Goal: Check status: Check status

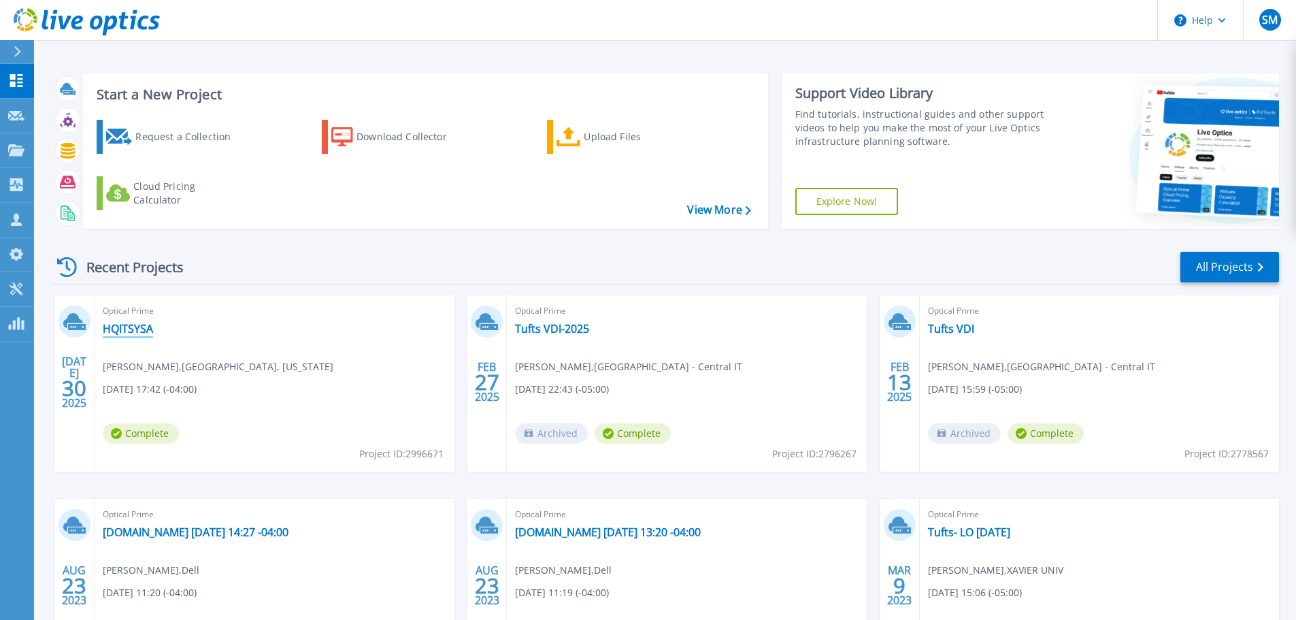
click at [126, 334] on link "HQITSYSA" at bounding box center [128, 329] width 50 height 14
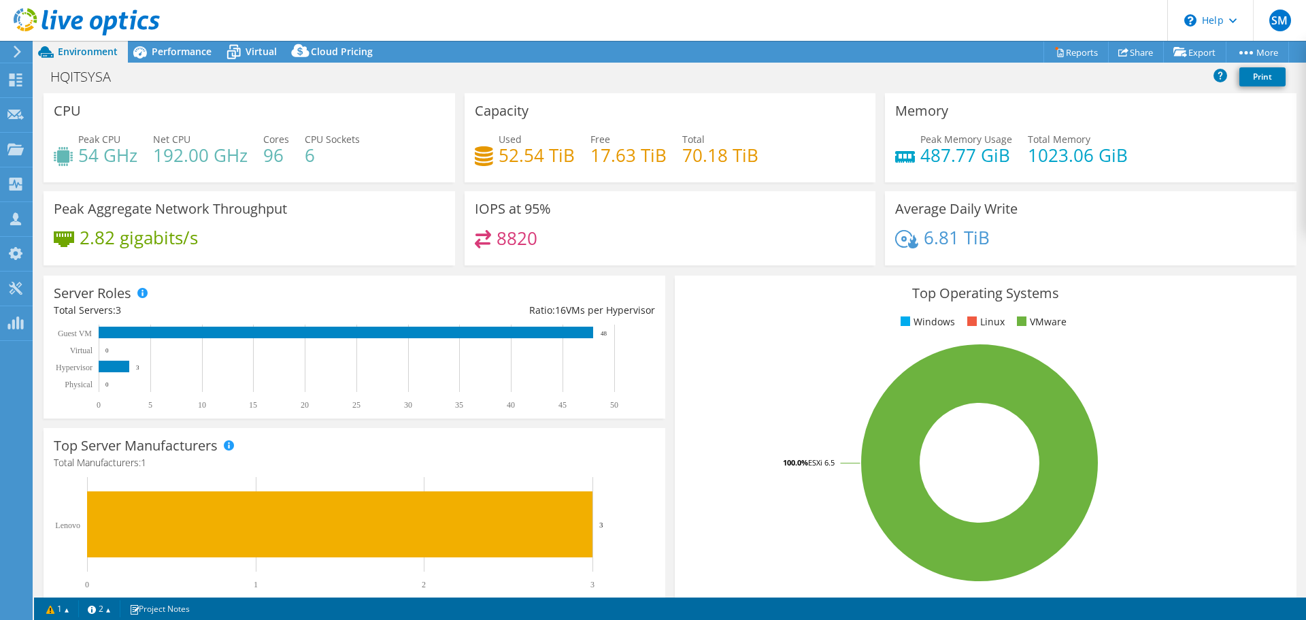
select select "USEast"
click at [275, 52] on span "Virtual" at bounding box center [261, 51] width 31 height 13
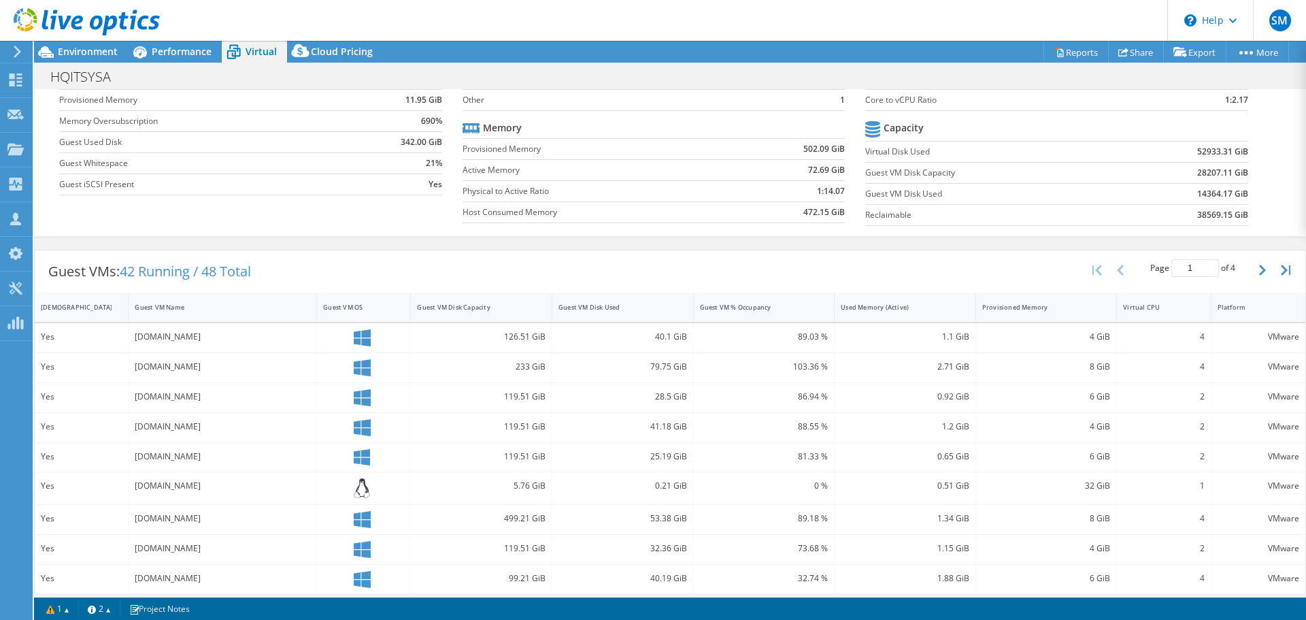
scroll to position [204, 0]
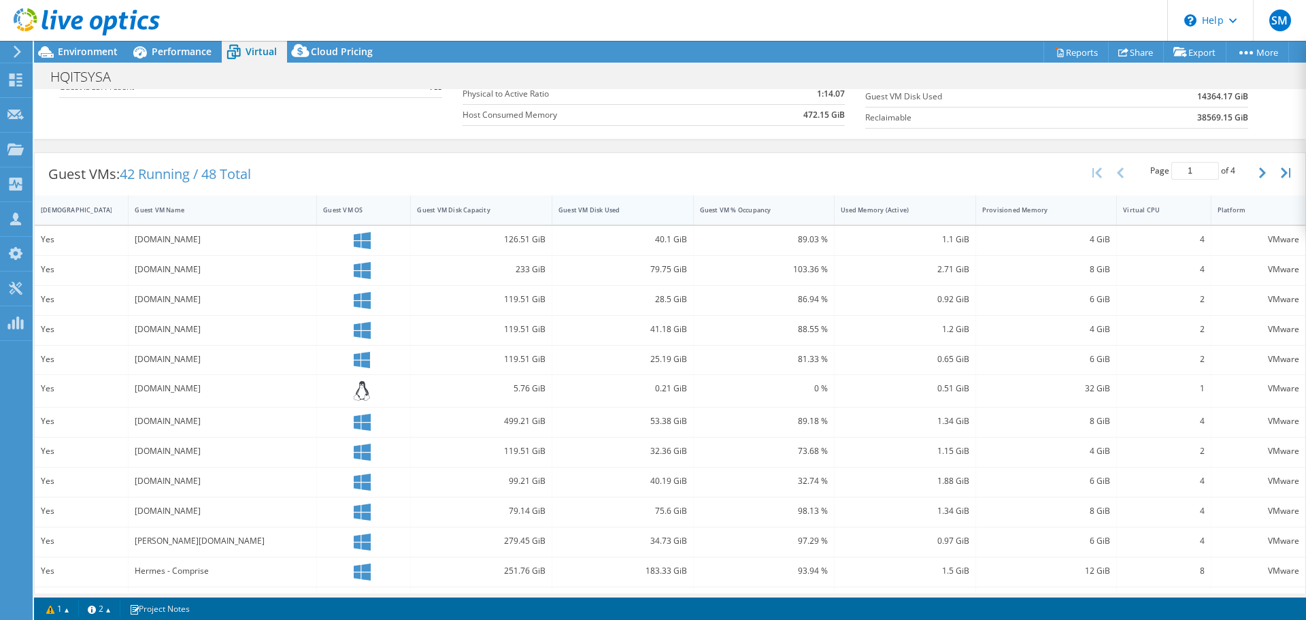
click at [590, 205] on div "Guest VM Disk Used" at bounding box center [615, 209] width 112 height 9
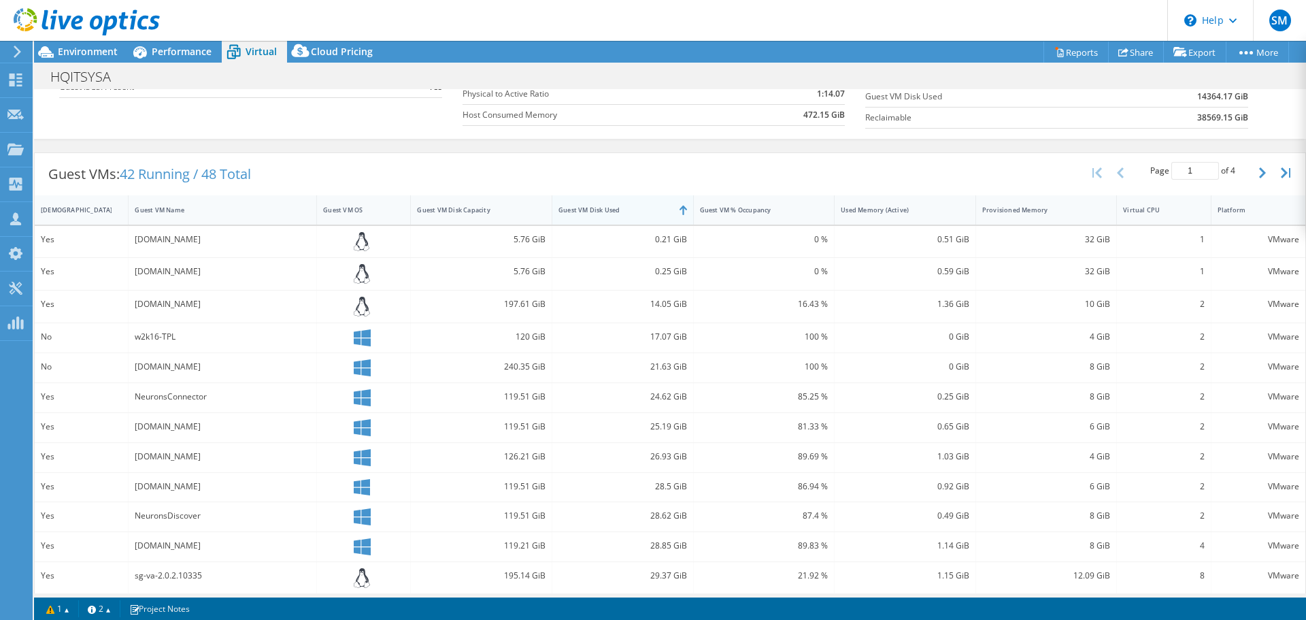
click at [617, 215] on div "Guest VM Disk Used" at bounding box center [614, 209] width 124 height 21
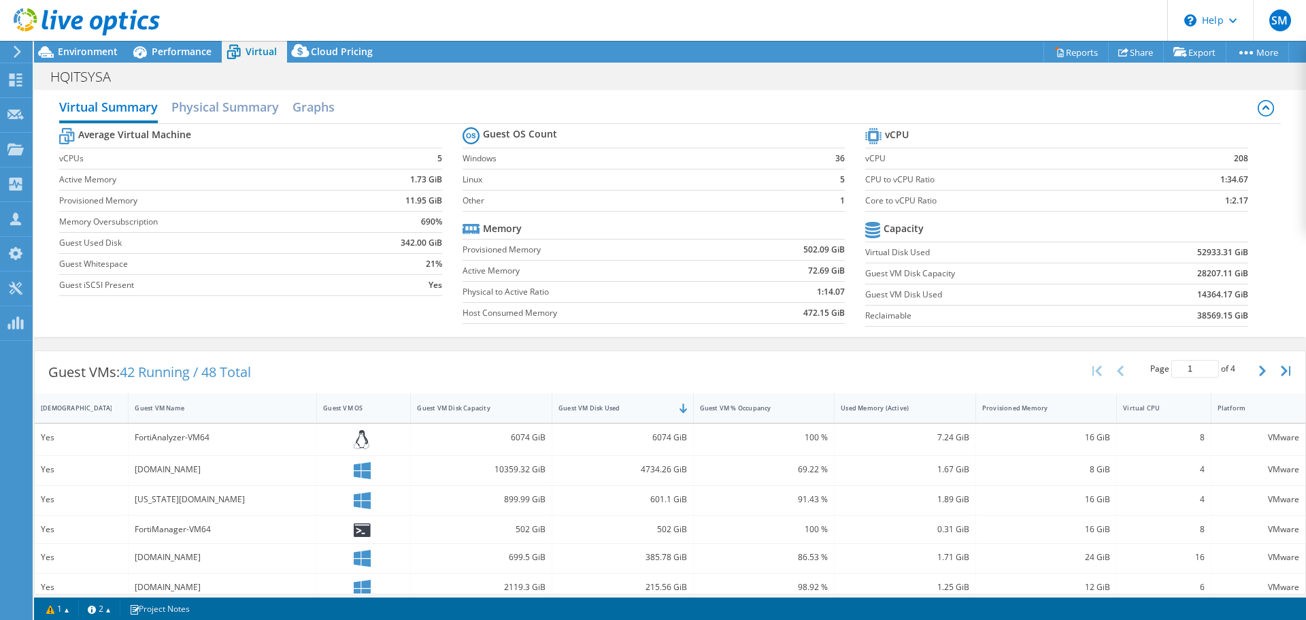
scroll to position [0, 0]
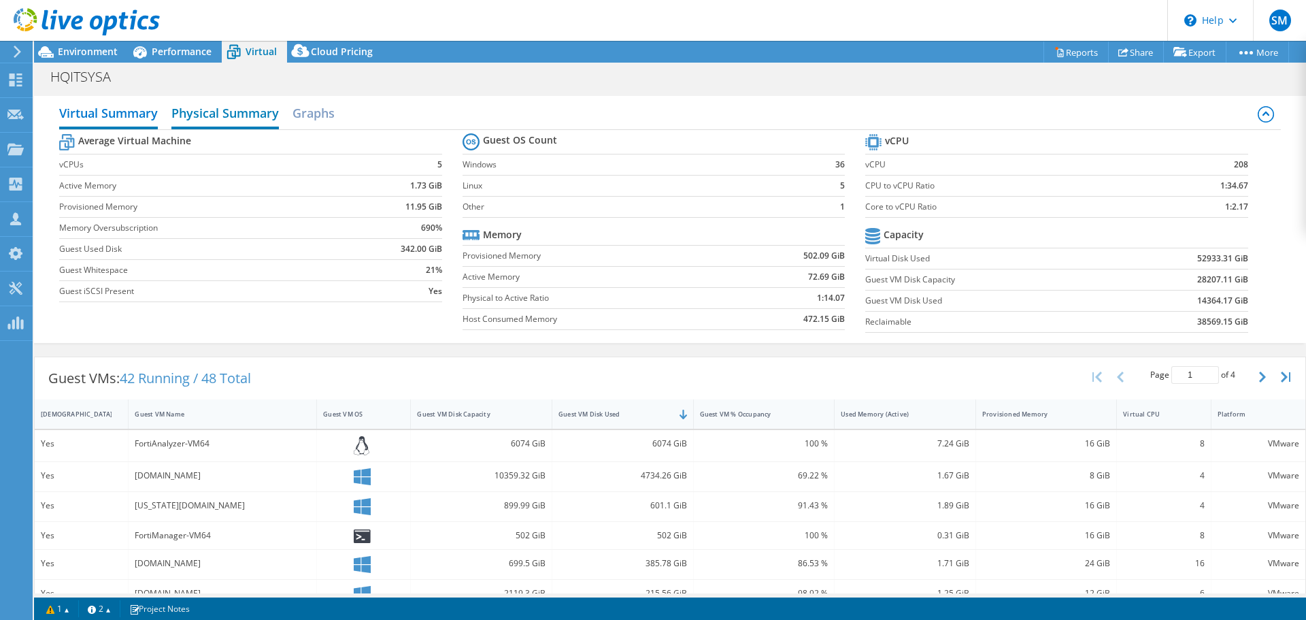
click at [233, 120] on h2 "Physical Summary" at bounding box center [224, 114] width 107 height 30
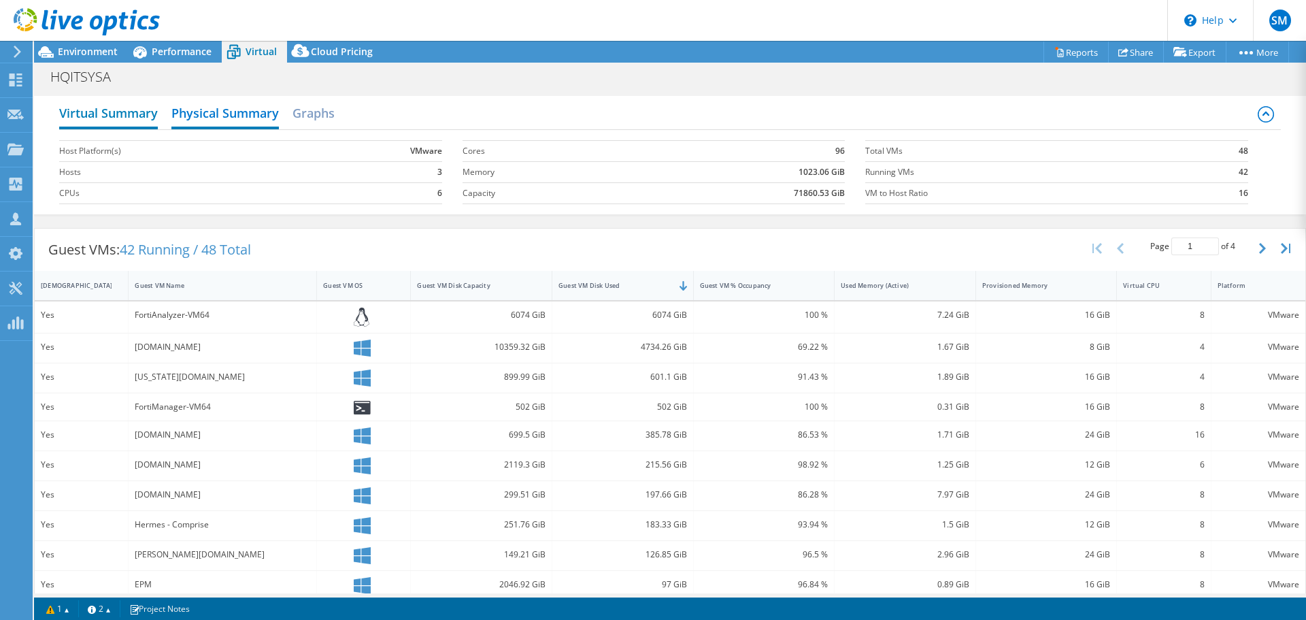
click at [146, 114] on h2 "Virtual Summary" at bounding box center [108, 114] width 99 height 30
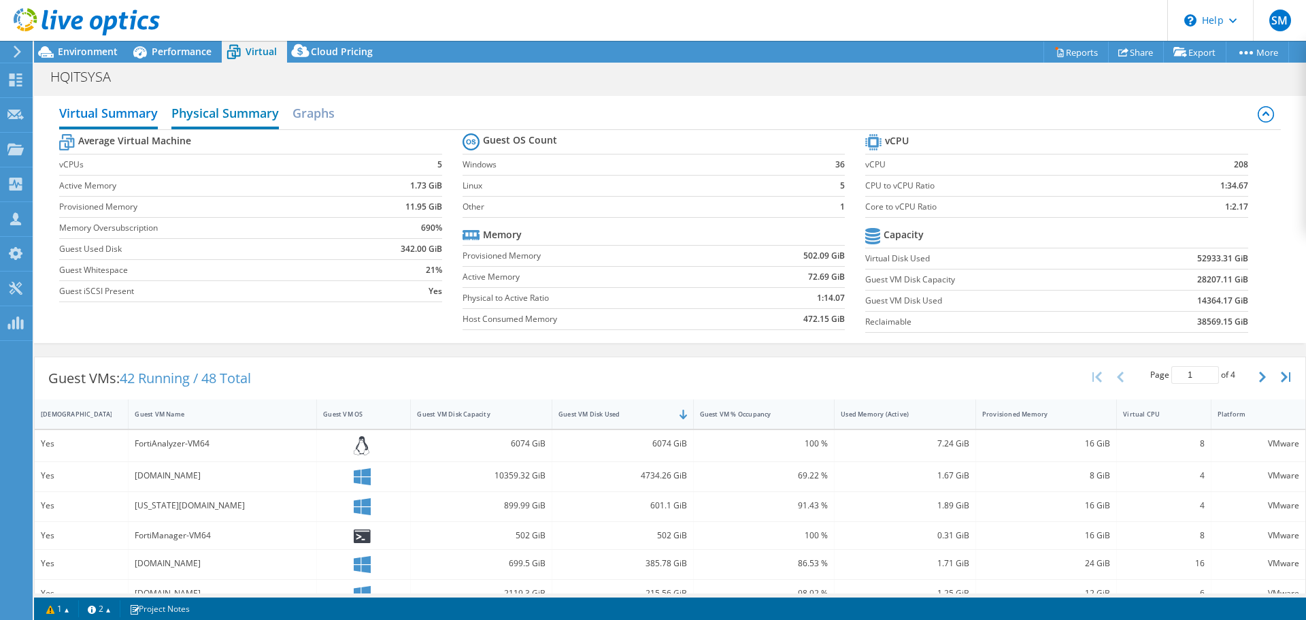
click at [265, 120] on h2 "Physical Summary" at bounding box center [224, 114] width 107 height 30
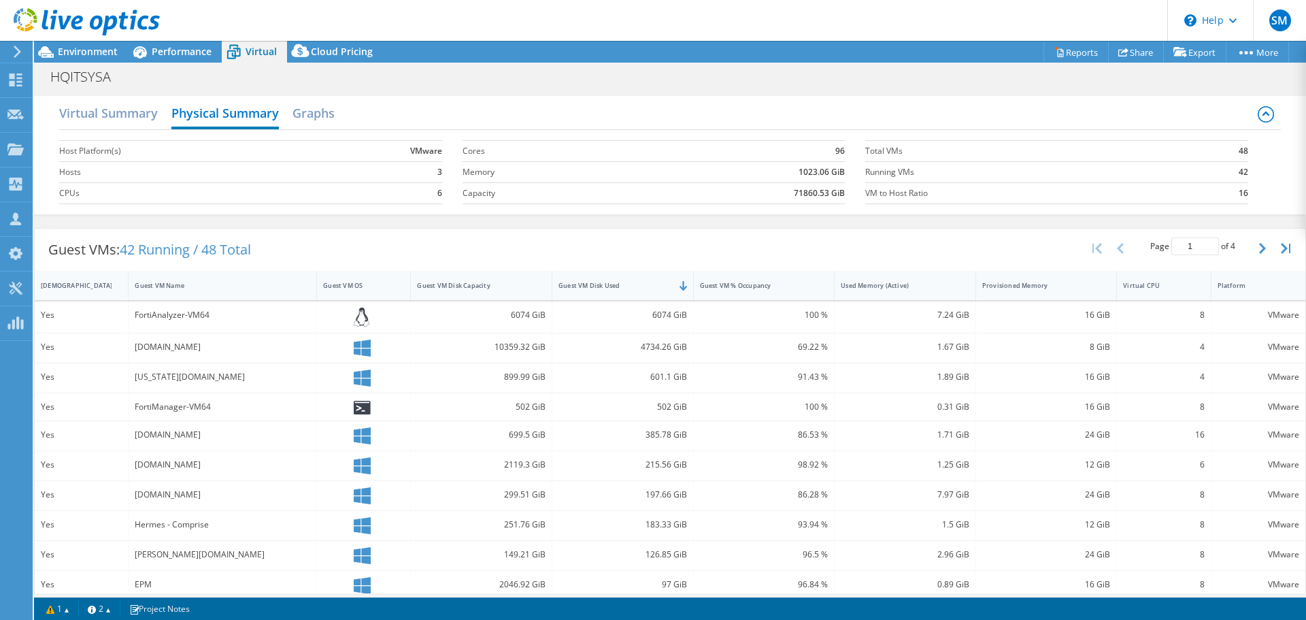
click at [163, 113] on div "Virtual Summary Physical Summary Graphs" at bounding box center [669, 114] width 1221 height 31
click at [155, 112] on h2 "Virtual Summary" at bounding box center [108, 114] width 99 height 30
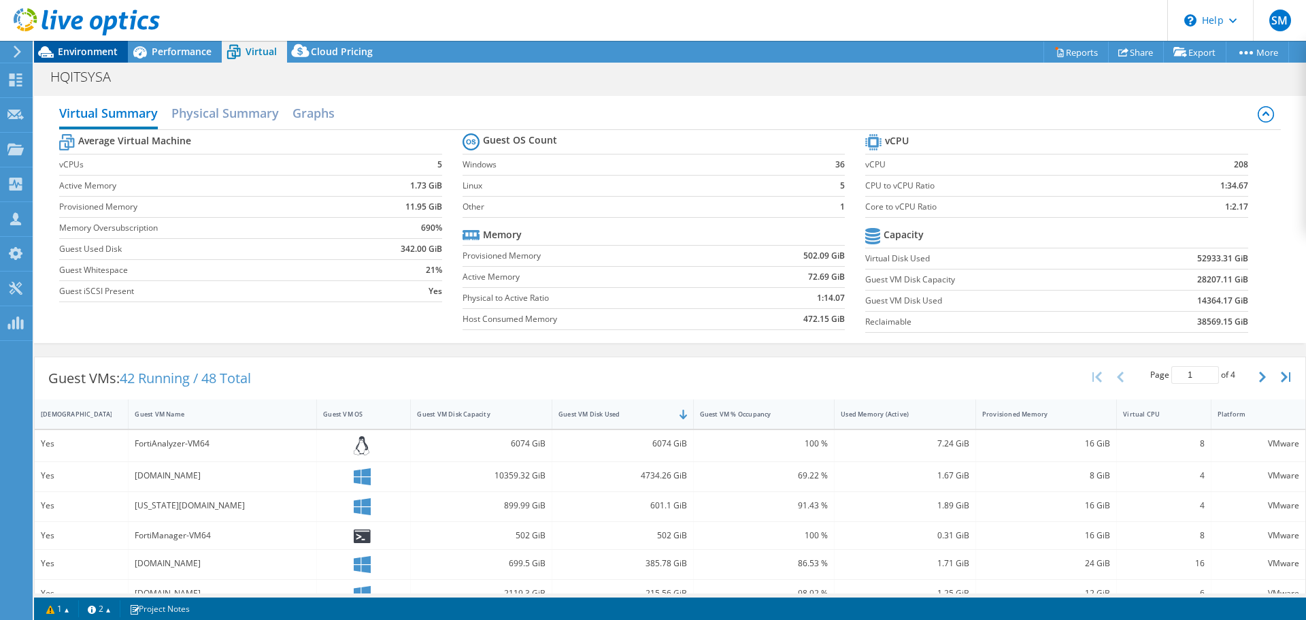
click at [97, 51] on span "Environment" at bounding box center [88, 51] width 60 height 13
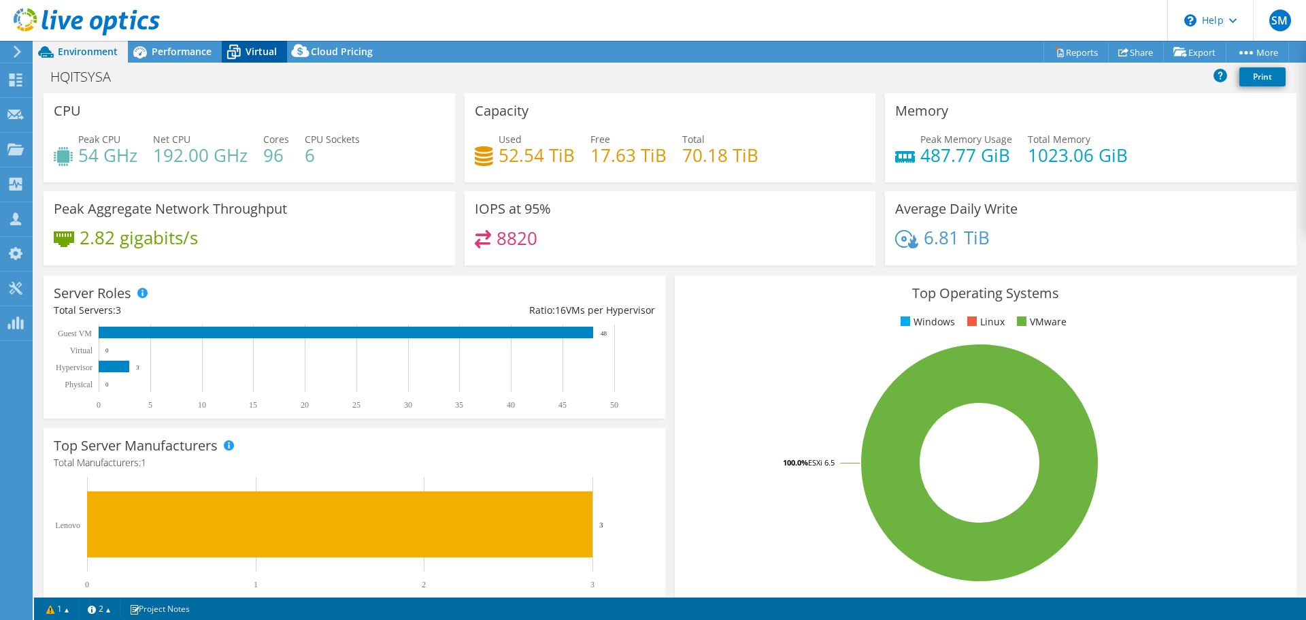
click at [243, 54] on icon at bounding box center [234, 52] width 24 height 24
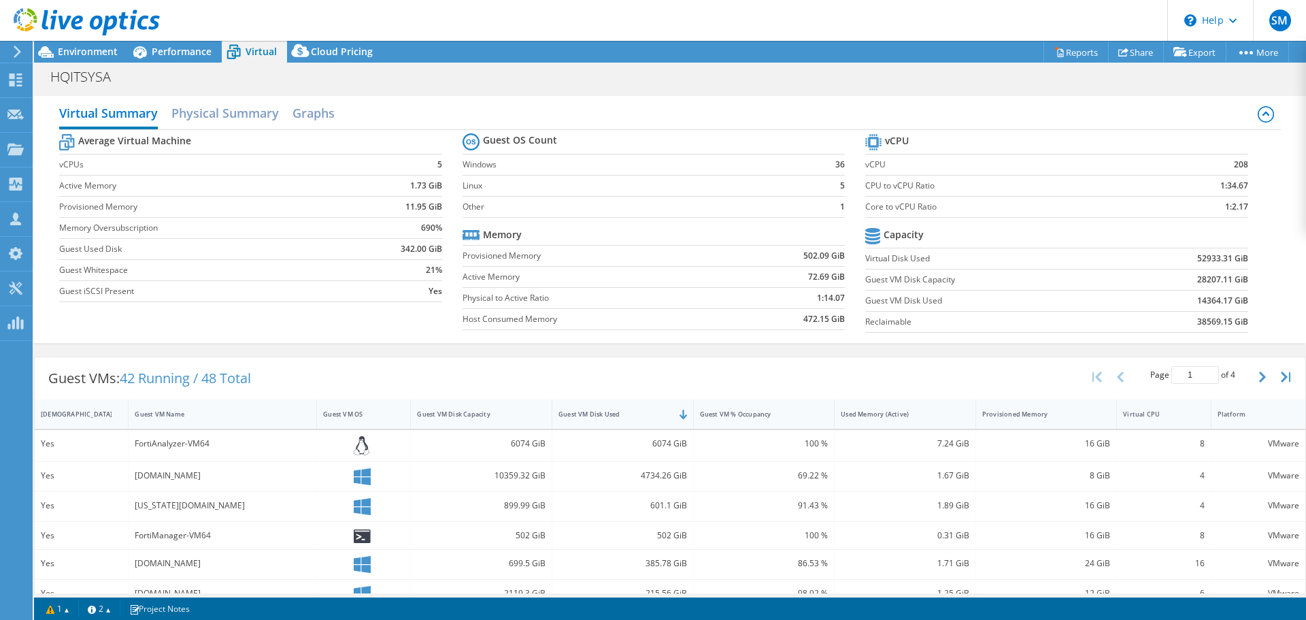
scroll to position [204, 0]
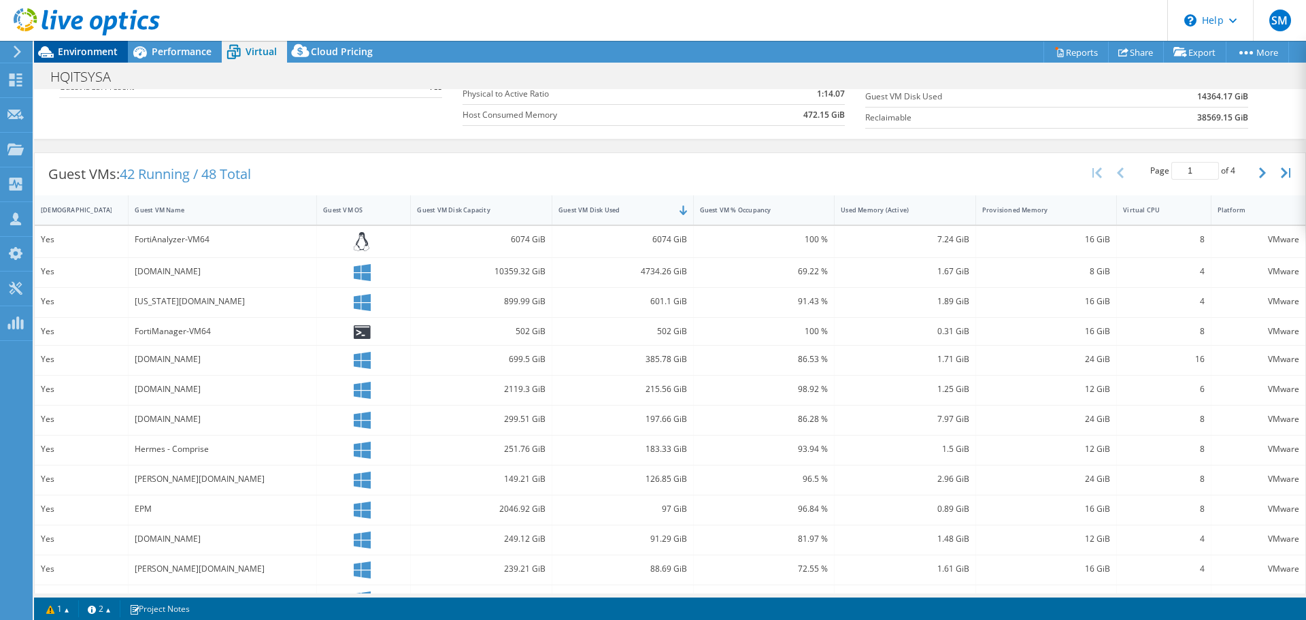
click at [93, 56] on span "Environment" at bounding box center [88, 51] width 60 height 13
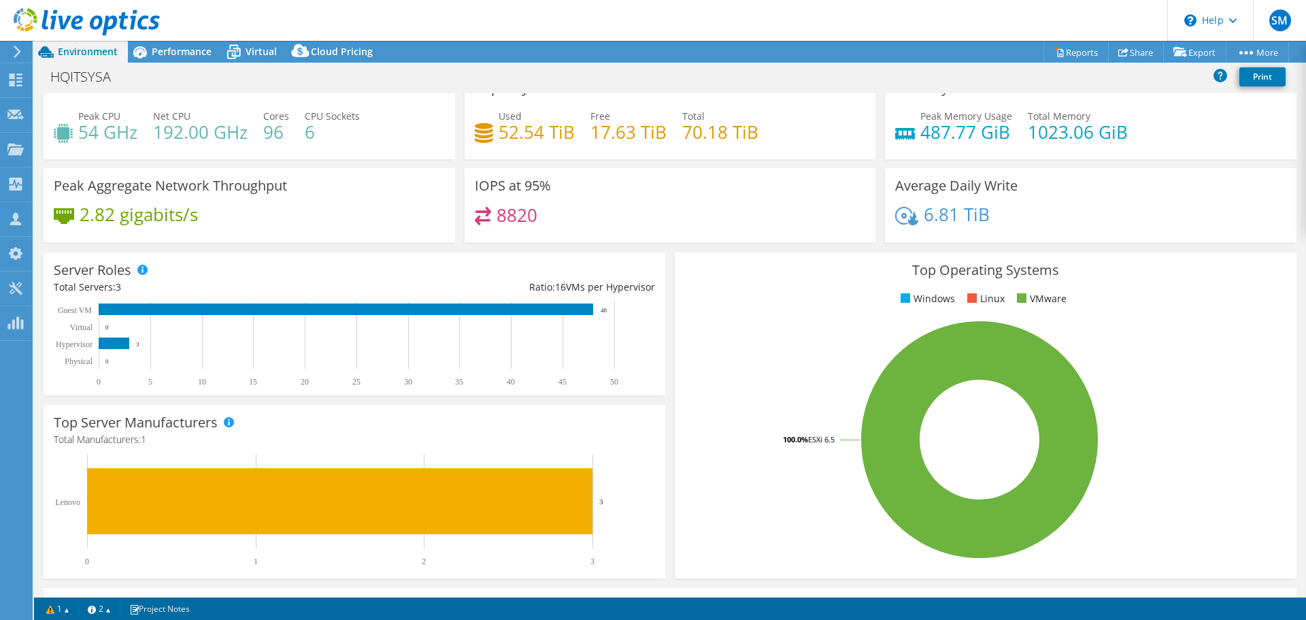
scroll to position [0, 0]
